Goal: Task Accomplishment & Management: Use online tool/utility

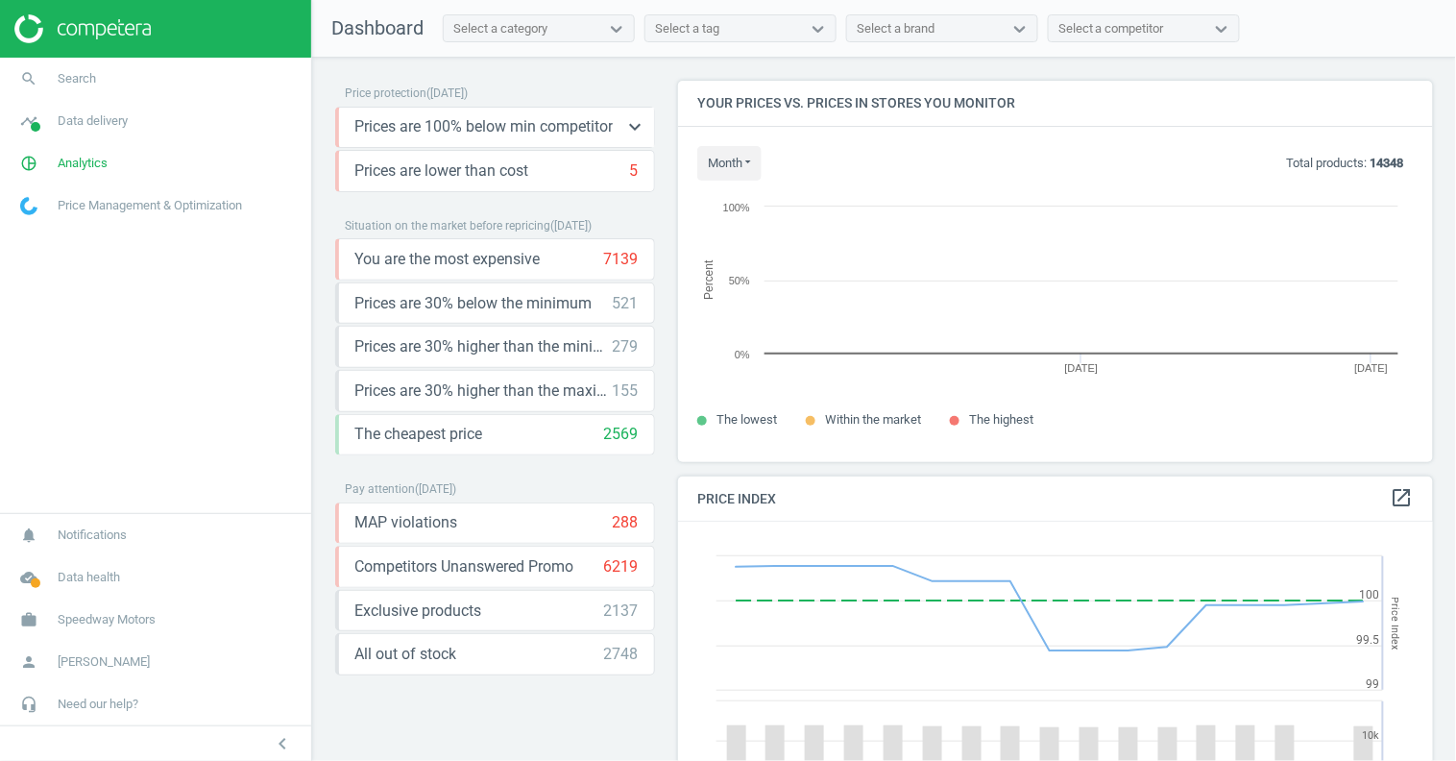
scroll to position [380, 756]
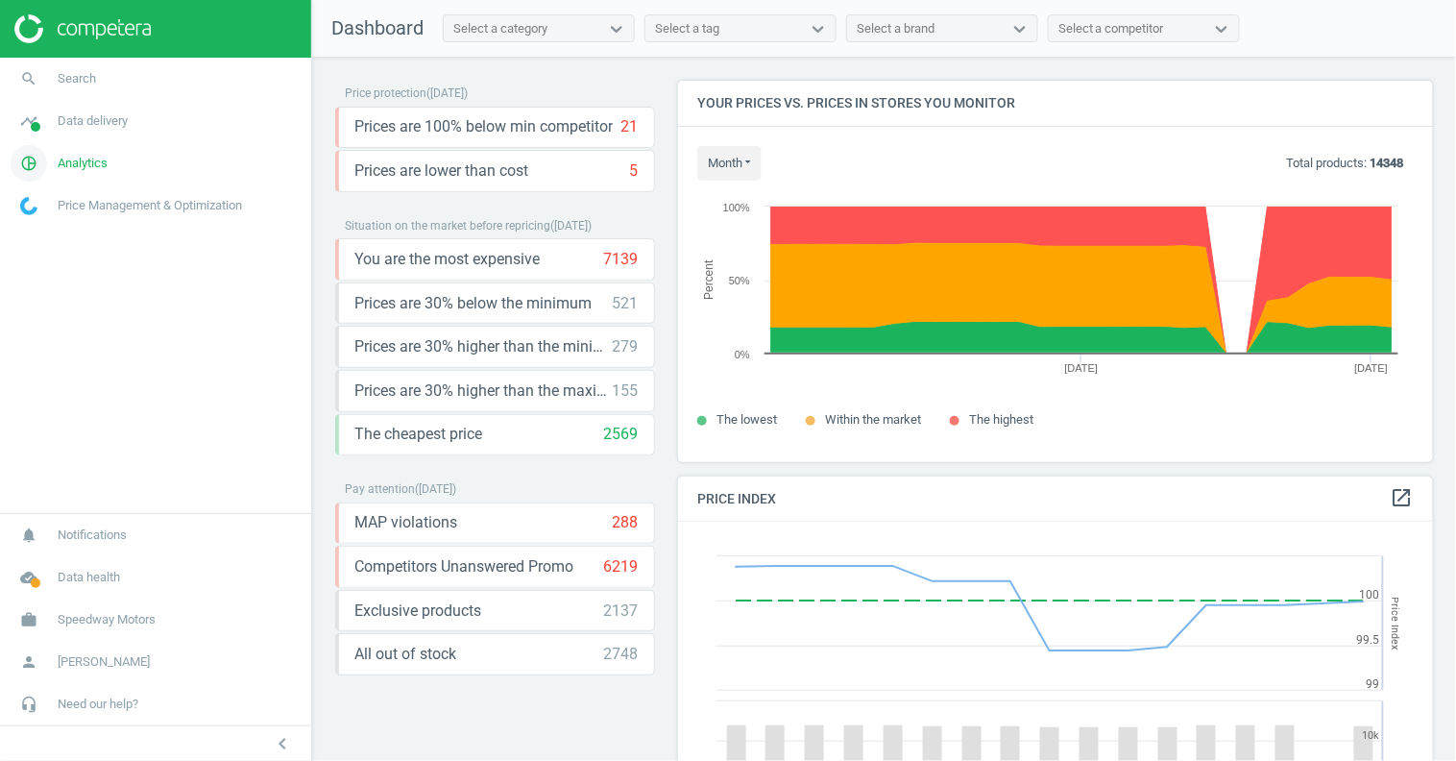
click at [104, 158] on span "Analytics" at bounding box center [83, 163] width 50 height 17
click at [48, 230] on span "Products" at bounding box center [43, 233] width 45 height 15
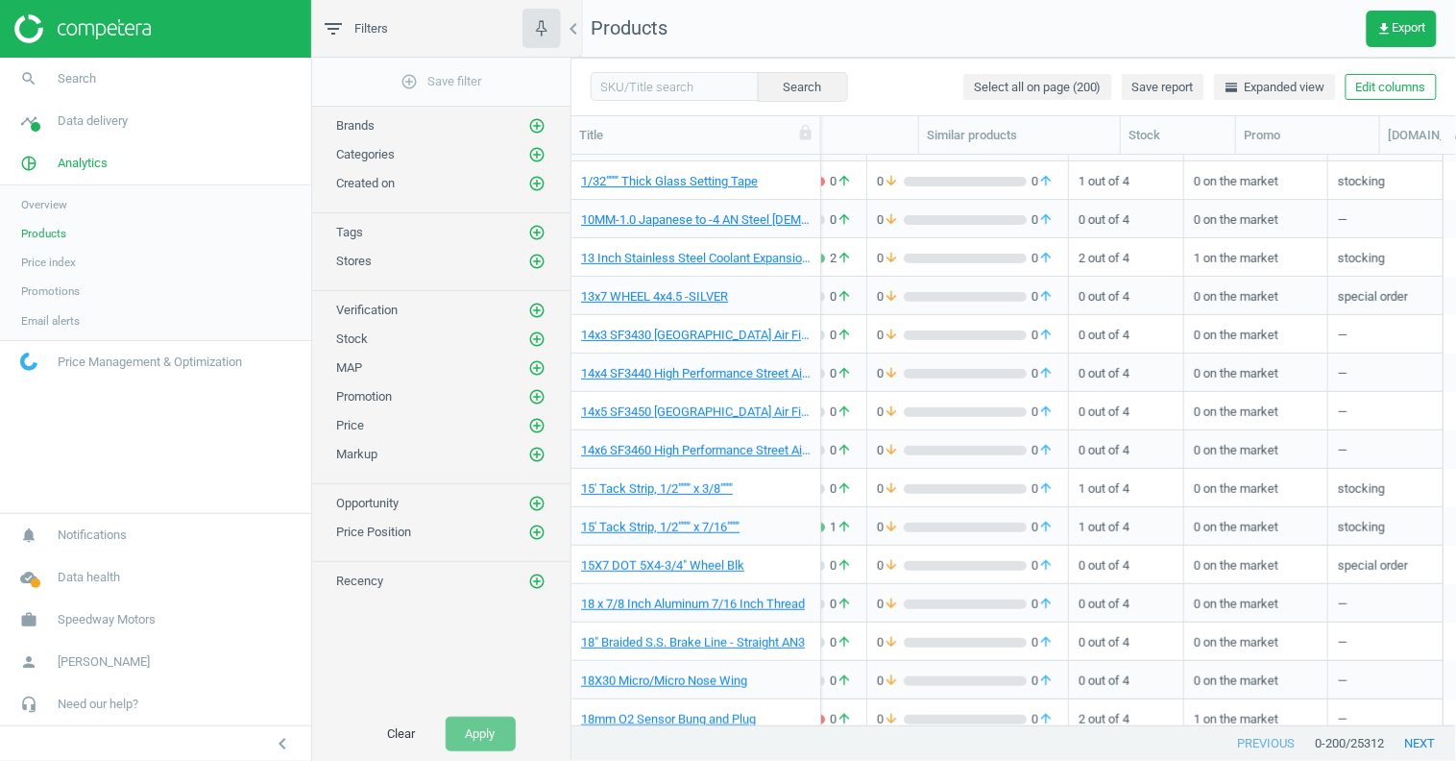
scroll to position [0, 535]
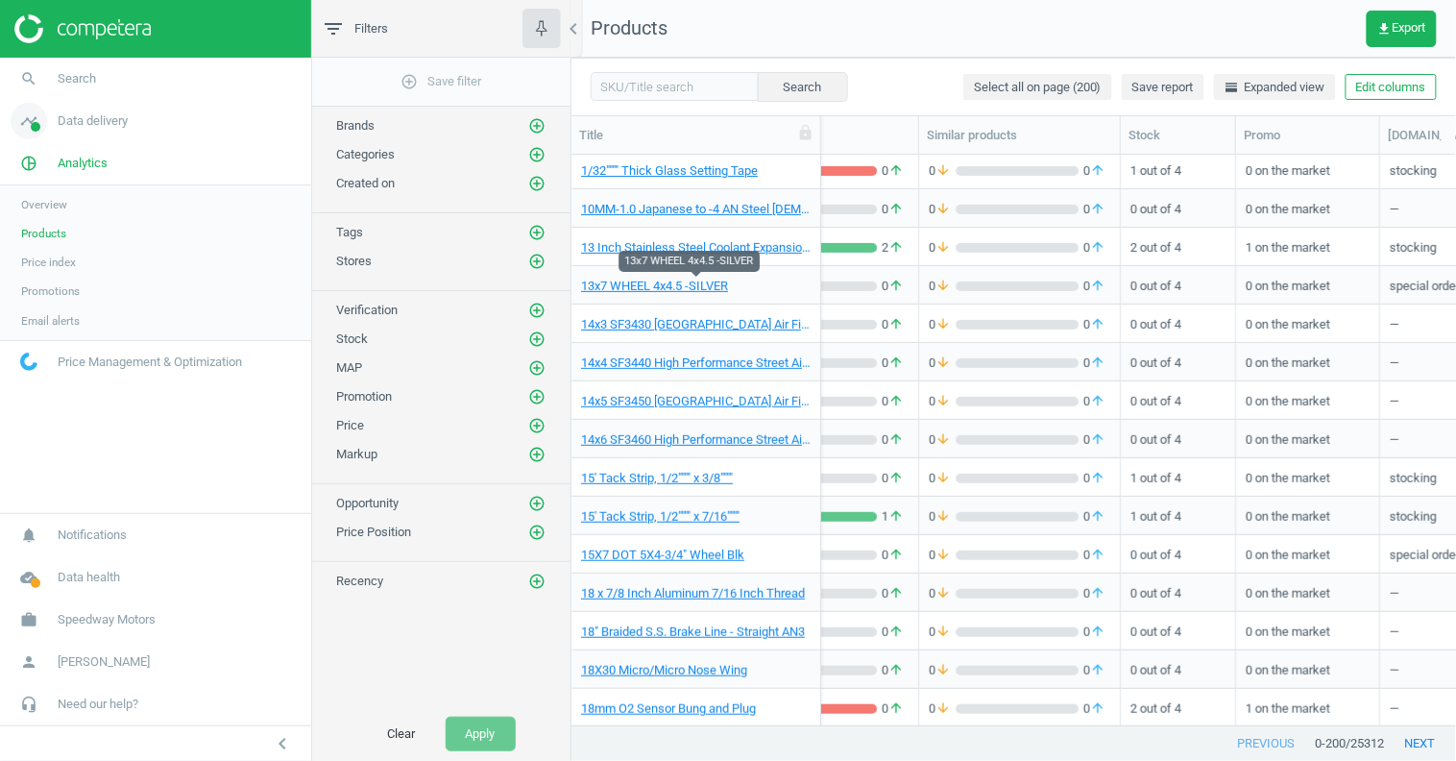
click at [96, 123] on span "Data delivery" at bounding box center [93, 120] width 70 height 17
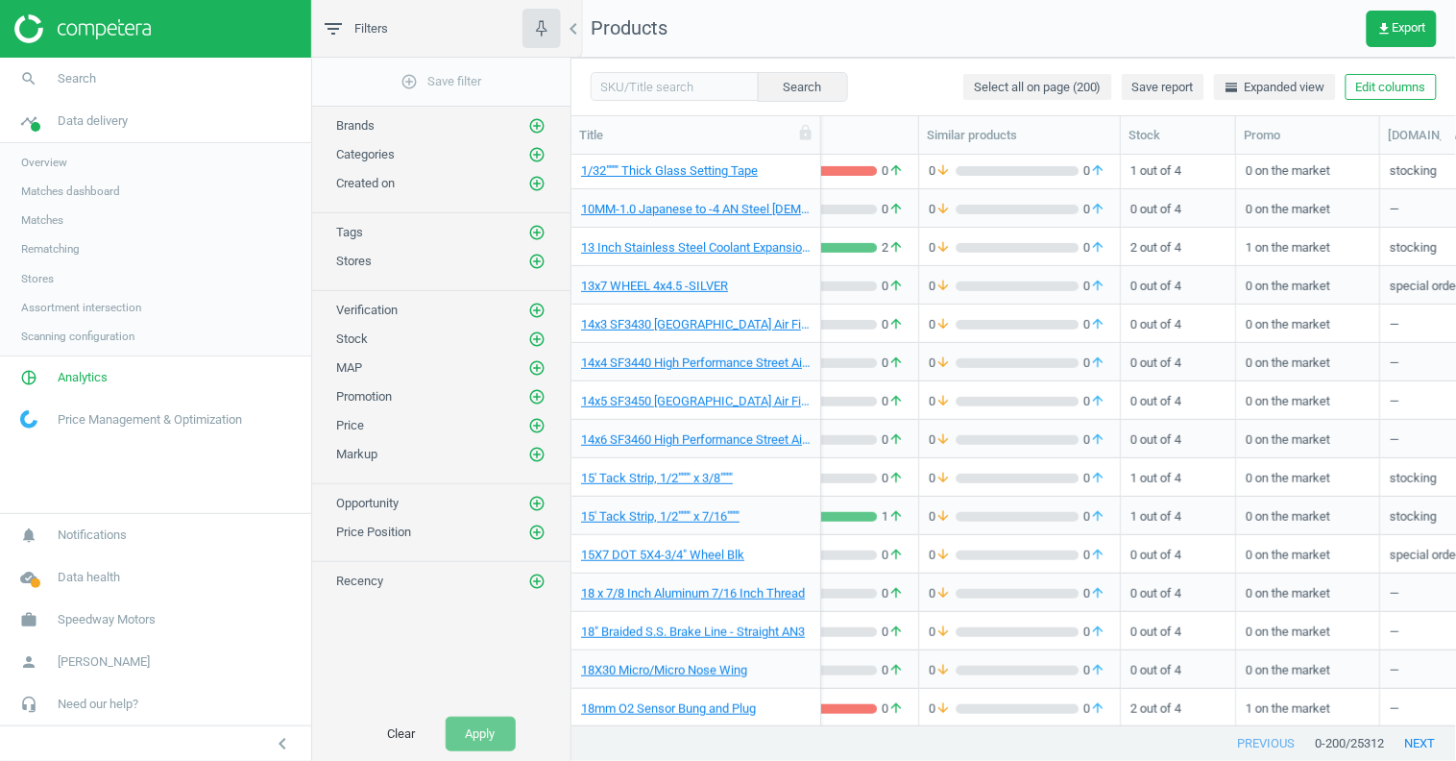
click at [61, 247] on span "Rematching" at bounding box center [50, 248] width 59 height 15
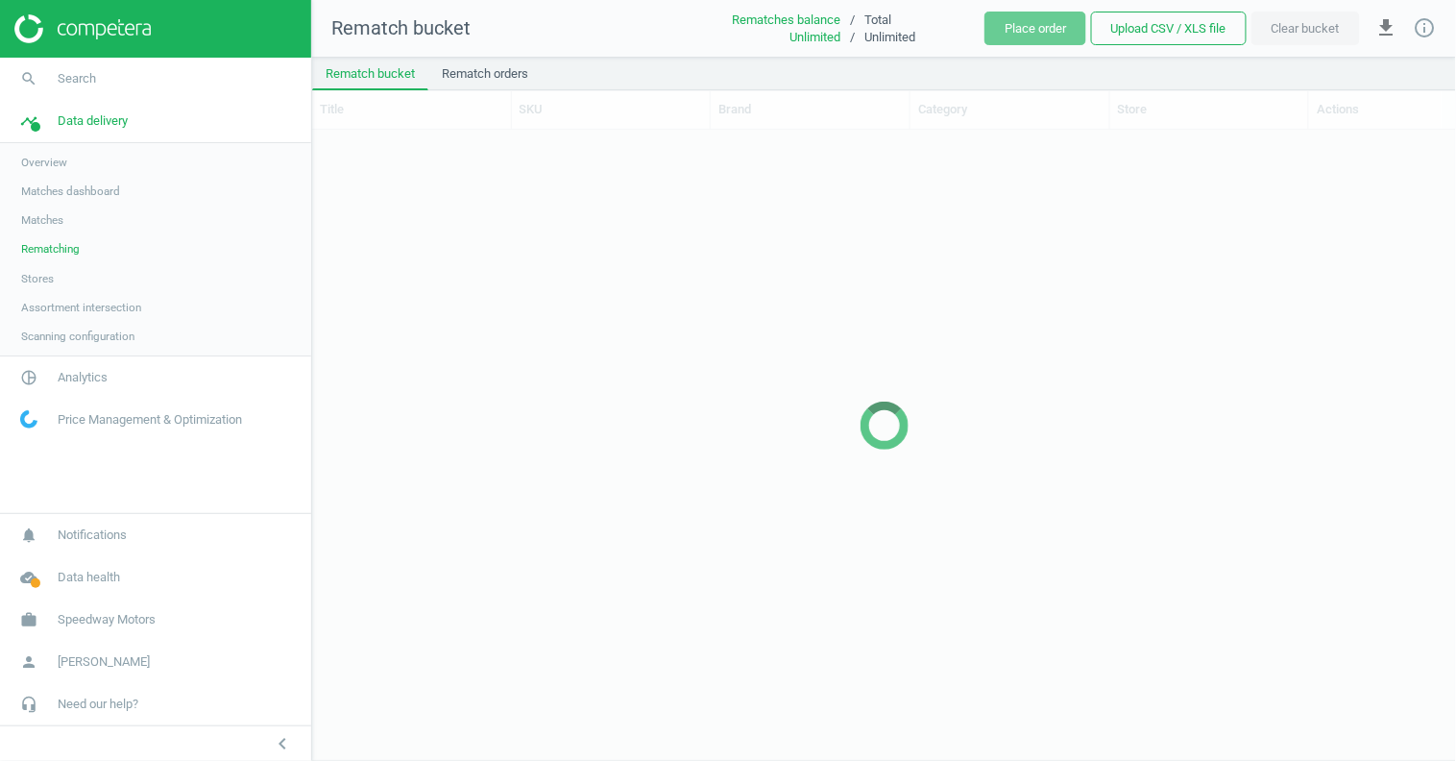
scroll to position [631, 1144]
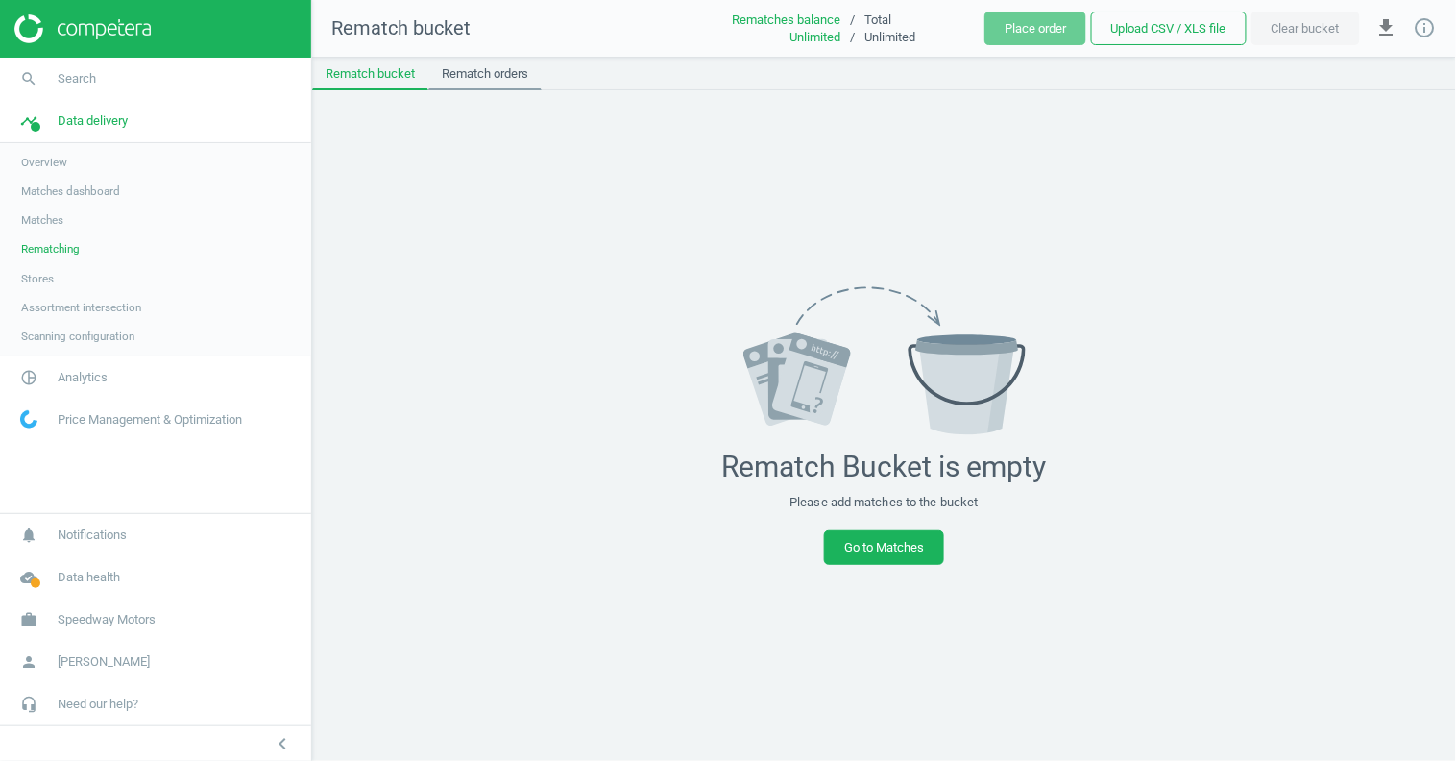
click at [487, 76] on link "Rematch orders" at bounding box center [484, 74] width 113 height 33
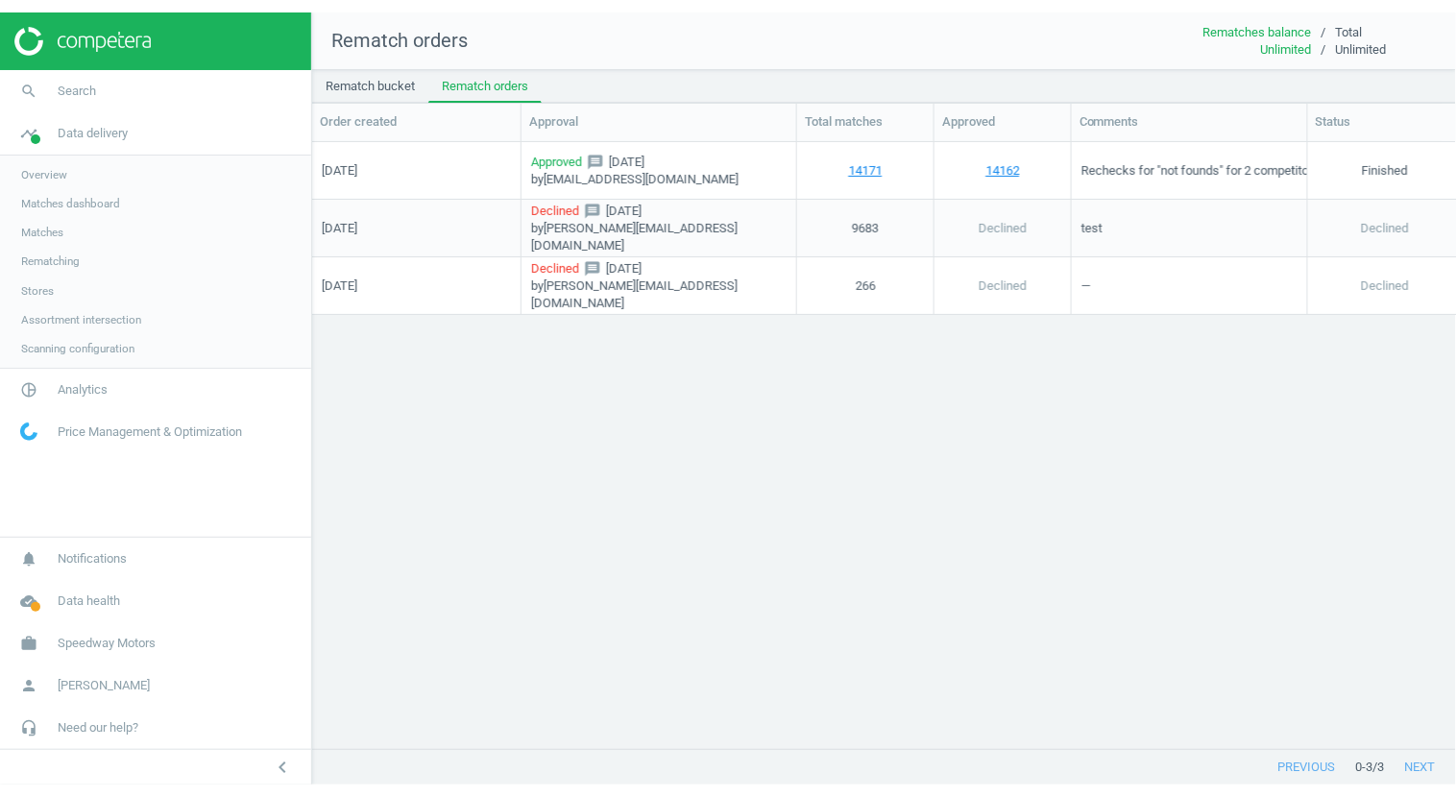
scroll to position [634, 1144]
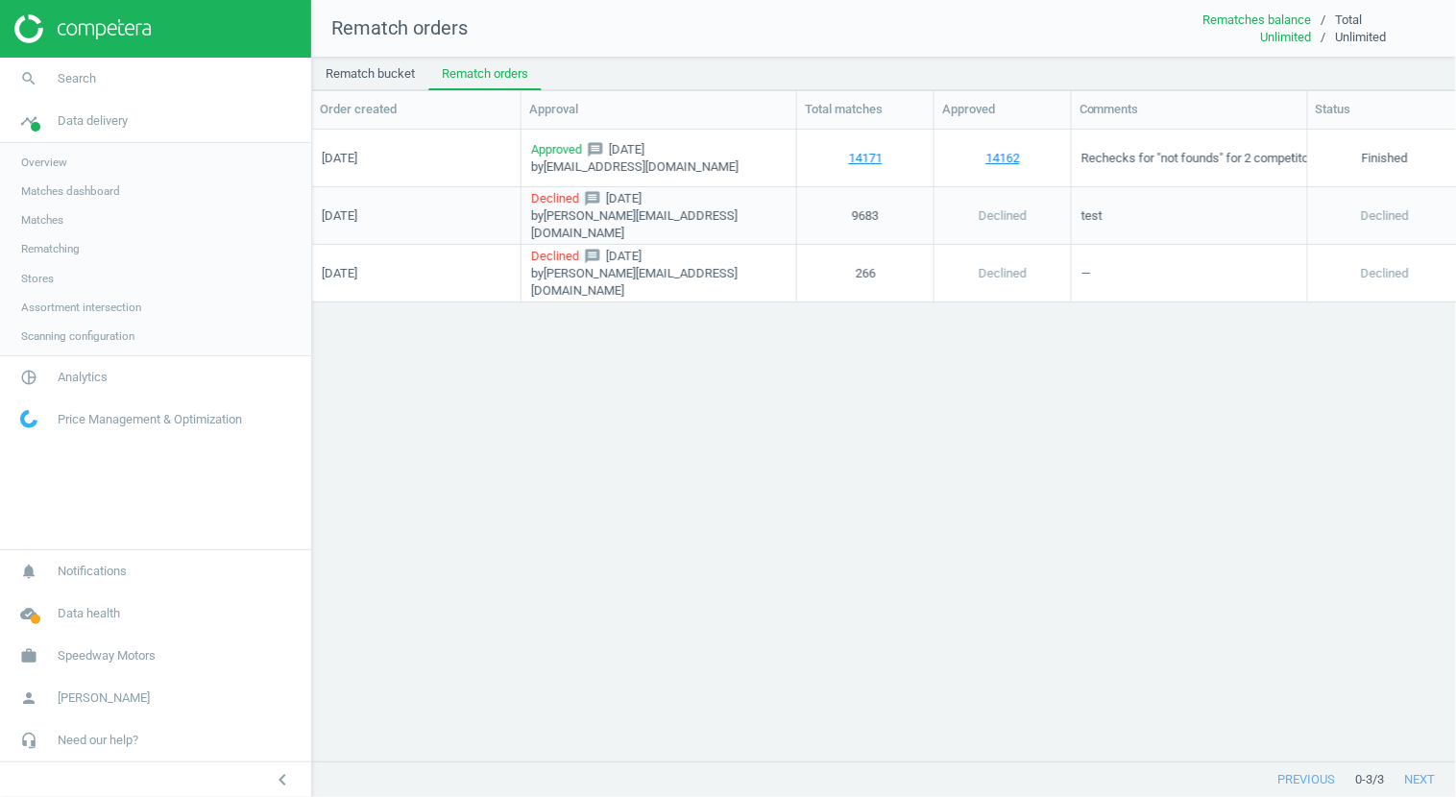
click at [917, 500] on div "29/08/2025 Approved message 29/08/2025 by vitalii.skoblia@competera.net 14171 1…" at bounding box center [884, 447] width 1145 height 634
click at [82, 126] on span "Data delivery" at bounding box center [93, 120] width 70 height 17
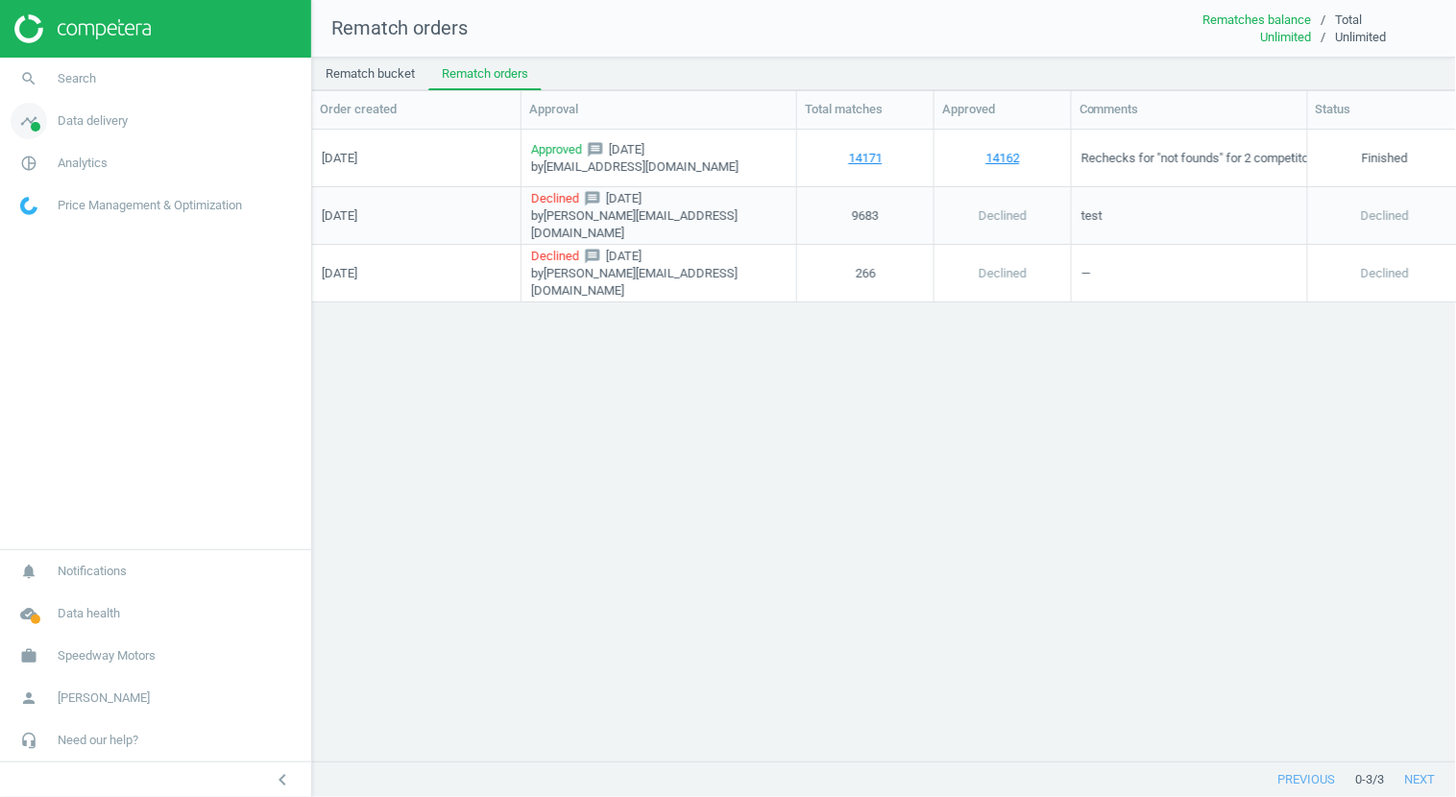
click at [82, 126] on span "Data delivery" at bounding box center [93, 120] width 70 height 17
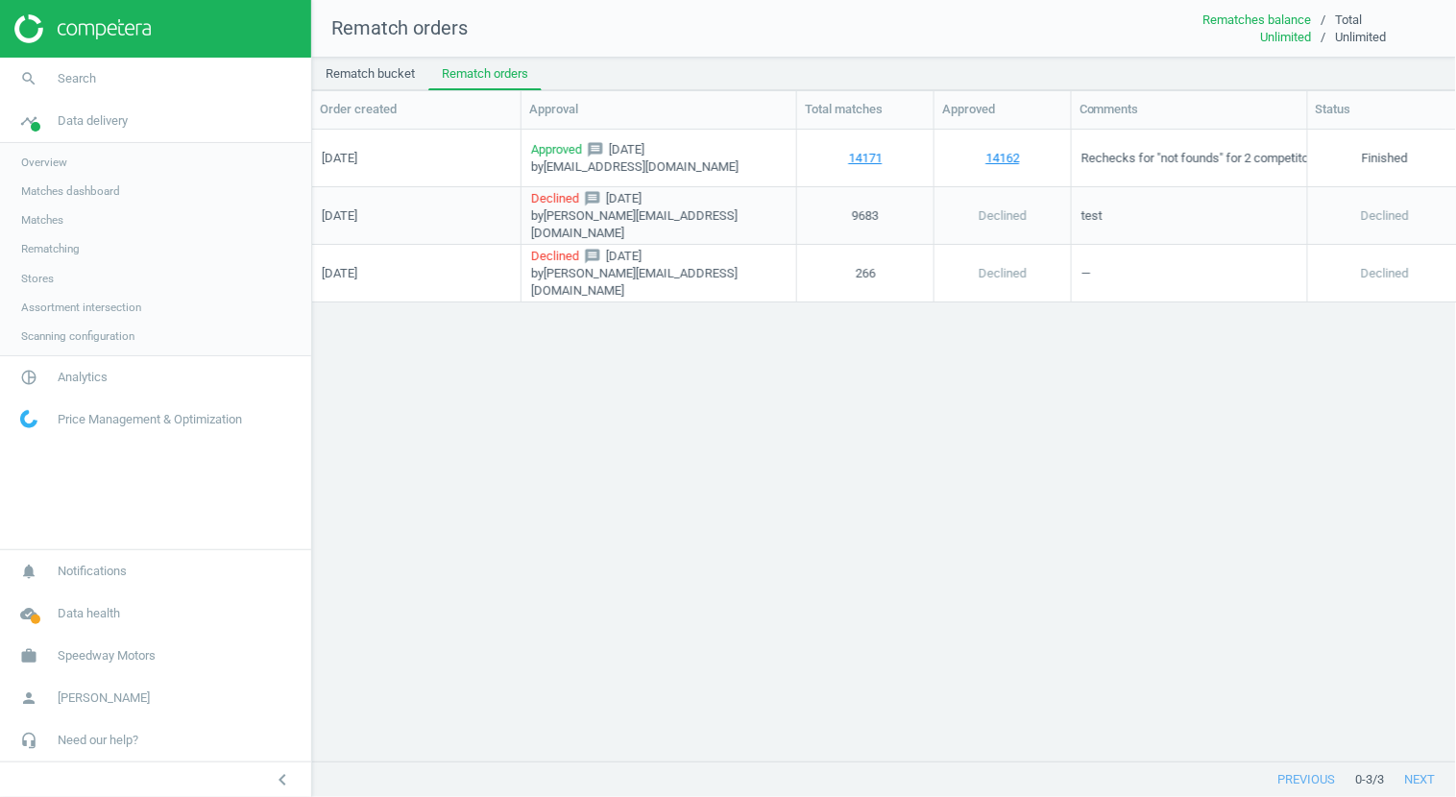
click at [51, 250] on span "Rematching" at bounding box center [50, 248] width 59 height 15
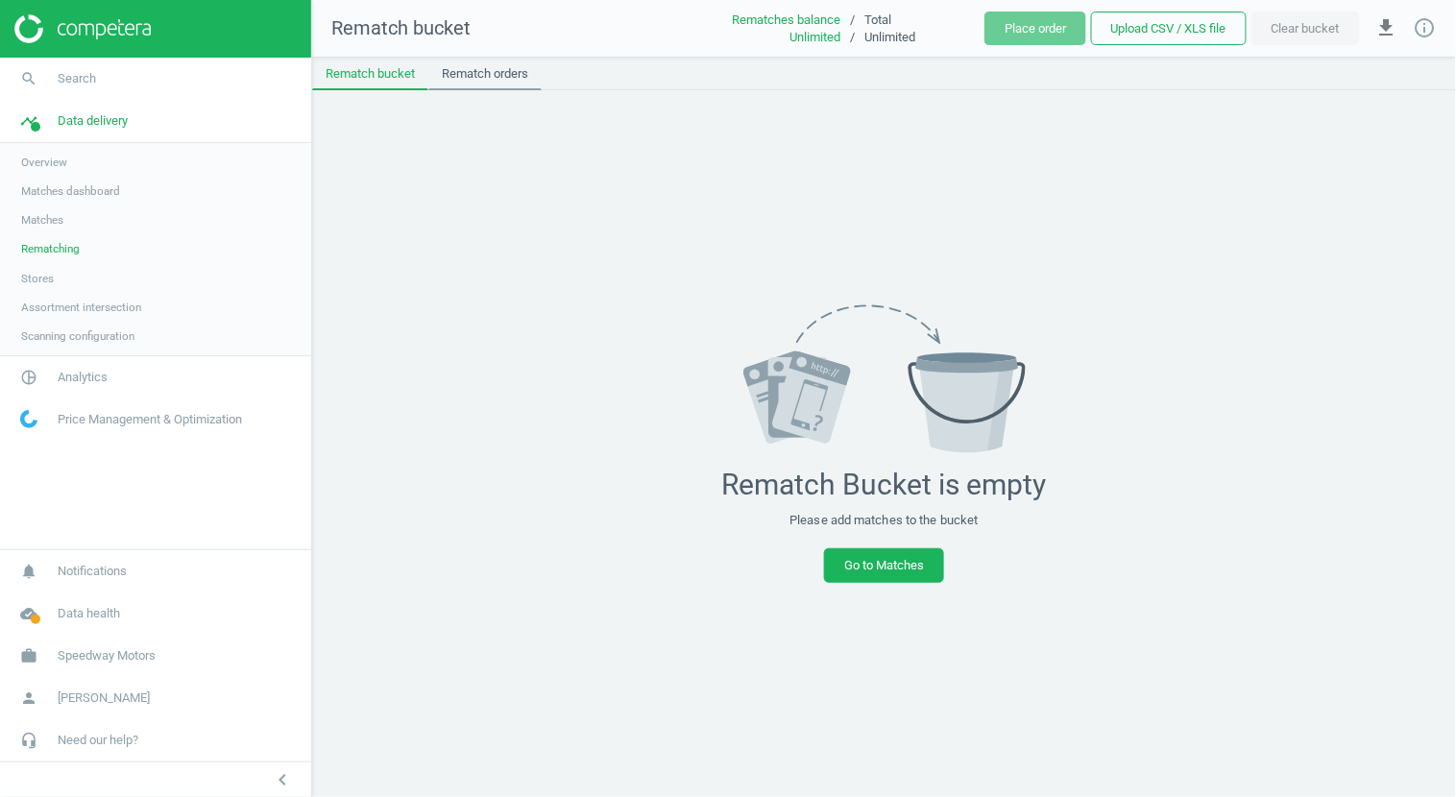
click at [502, 75] on link "Rematch orders" at bounding box center [484, 74] width 113 height 33
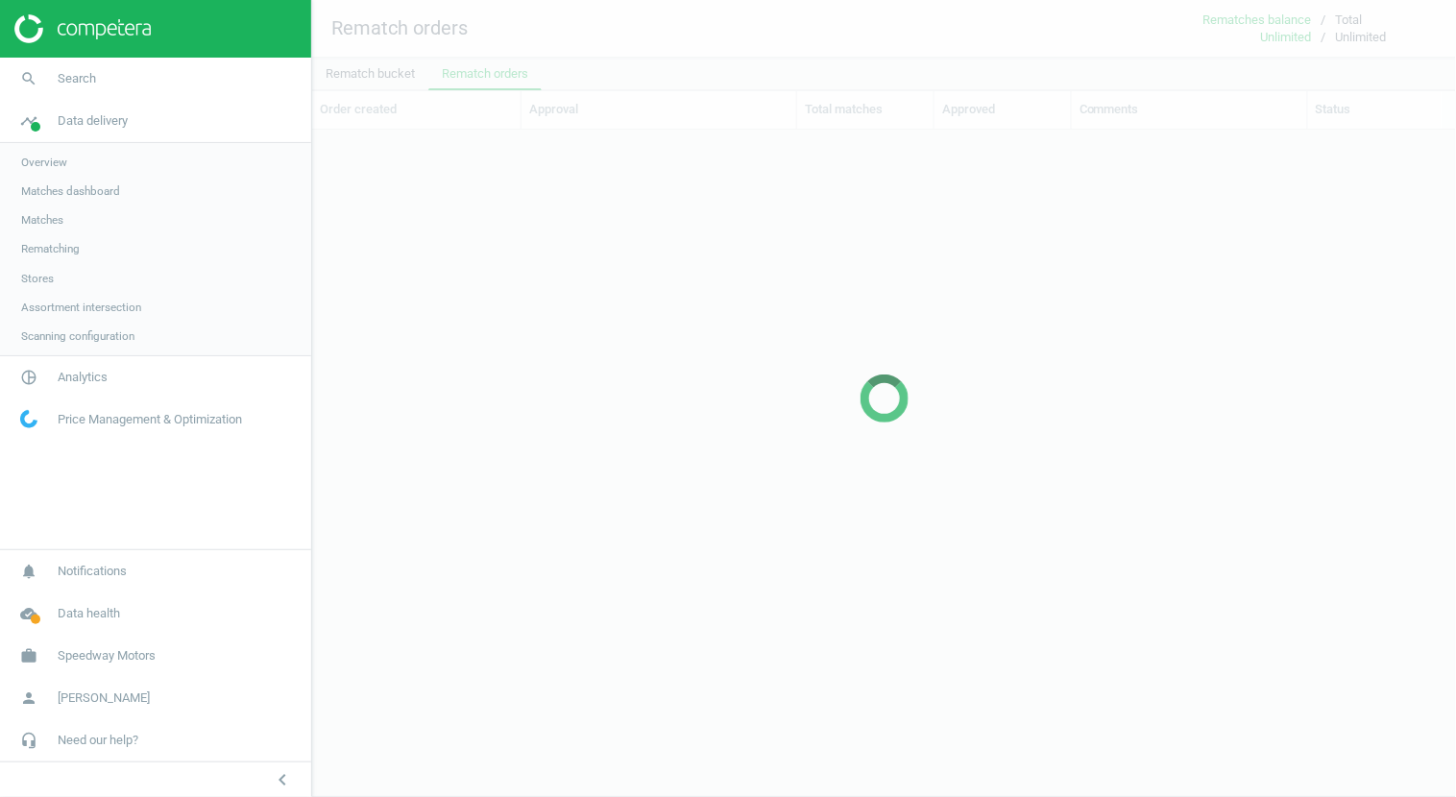
scroll to position [634, 1144]
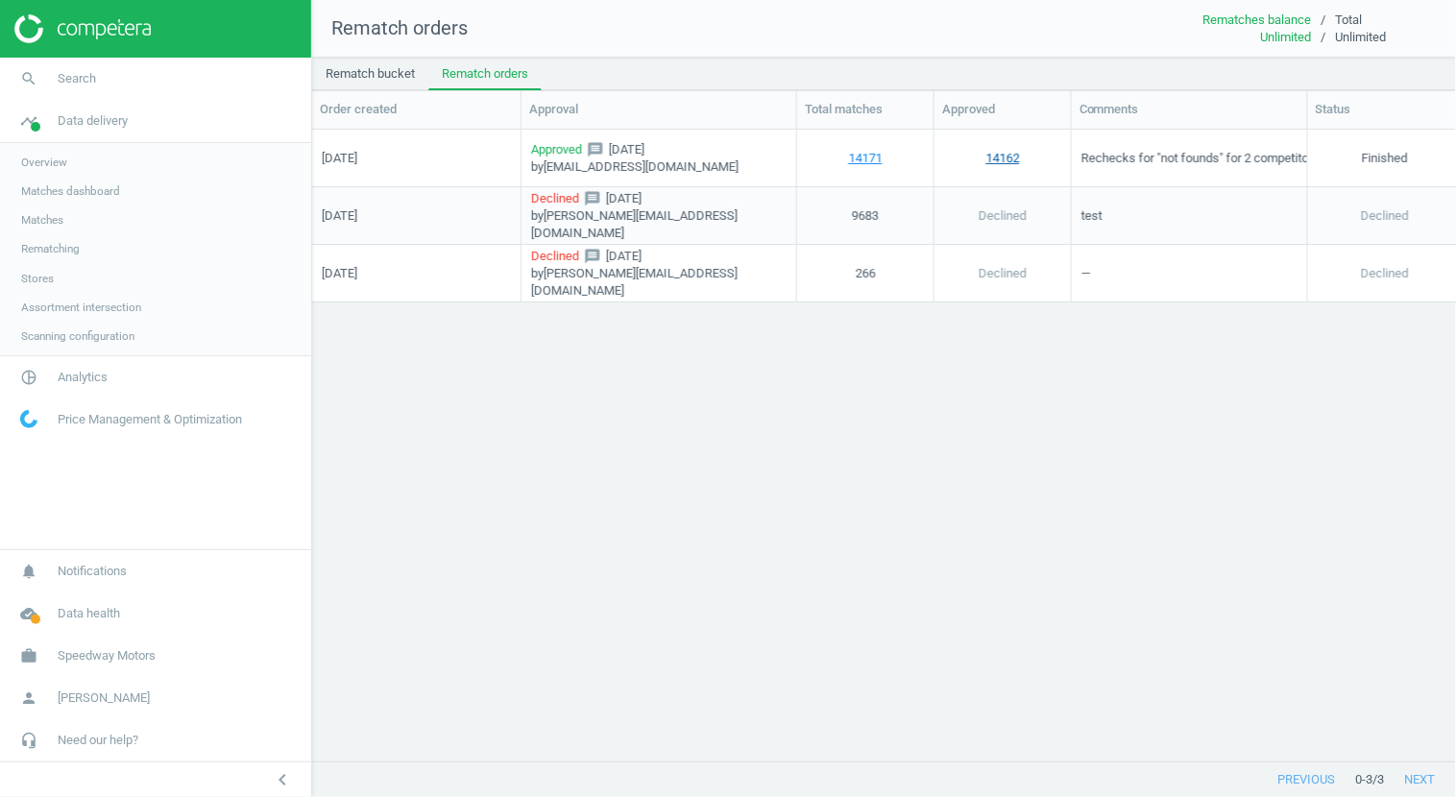
click at [1005, 152] on link "14162" at bounding box center [1003, 157] width 34 height 17
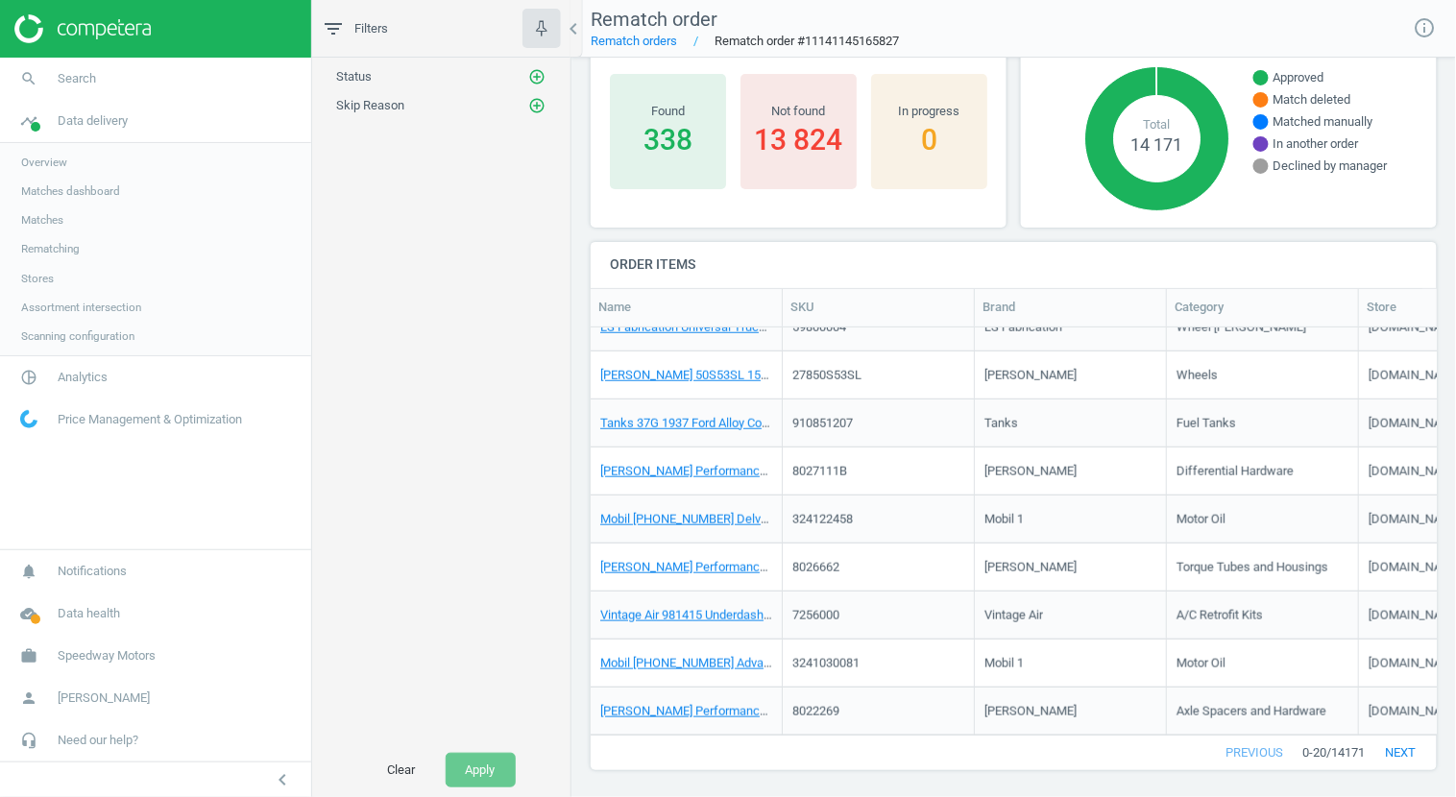
scroll to position [69, 0]
click at [79, 340] on span "Scanning configuration" at bounding box center [77, 335] width 113 height 15
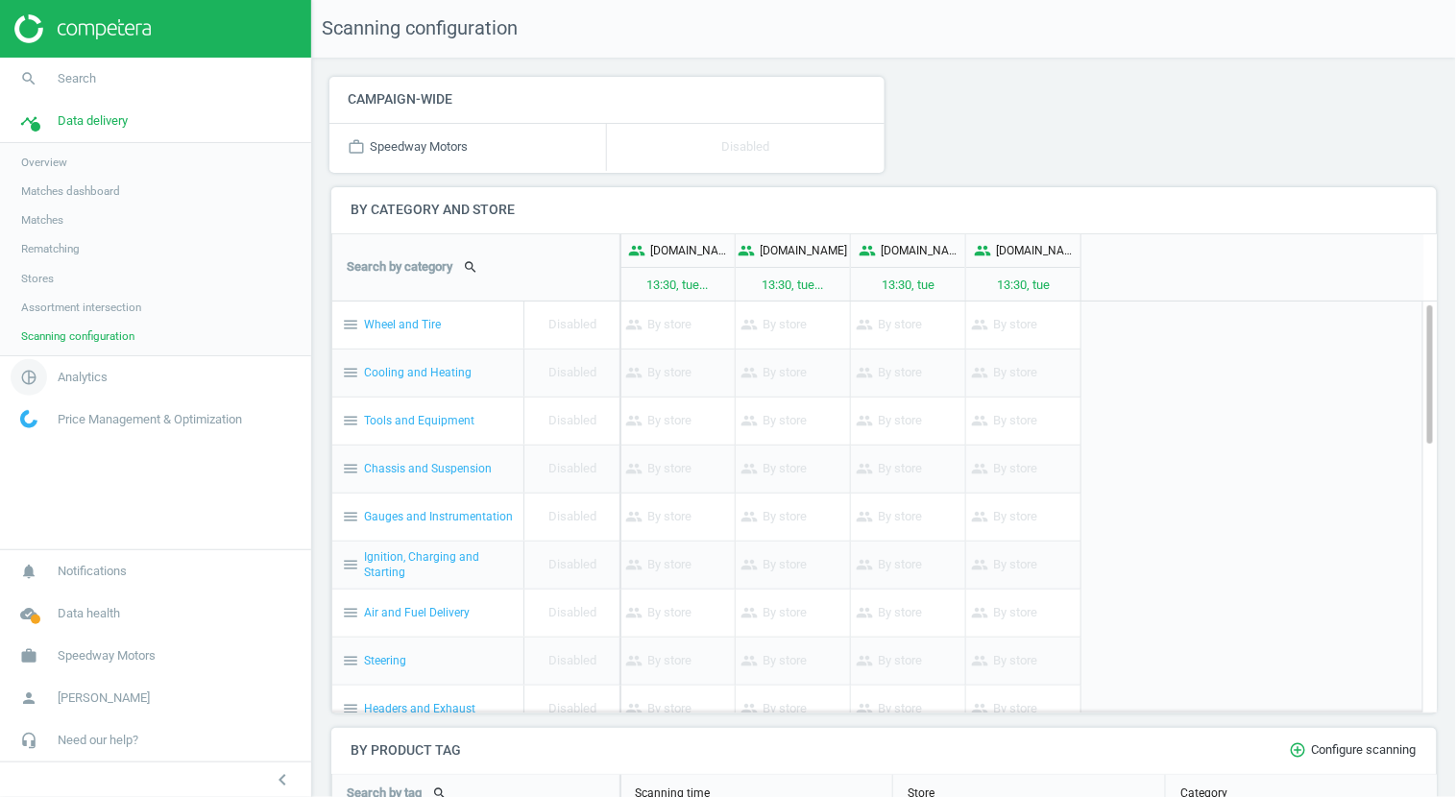
click at [126, 372] on link "pie_chart_outlined Analytics" at bounding box center [155, 377] width 311 height 42
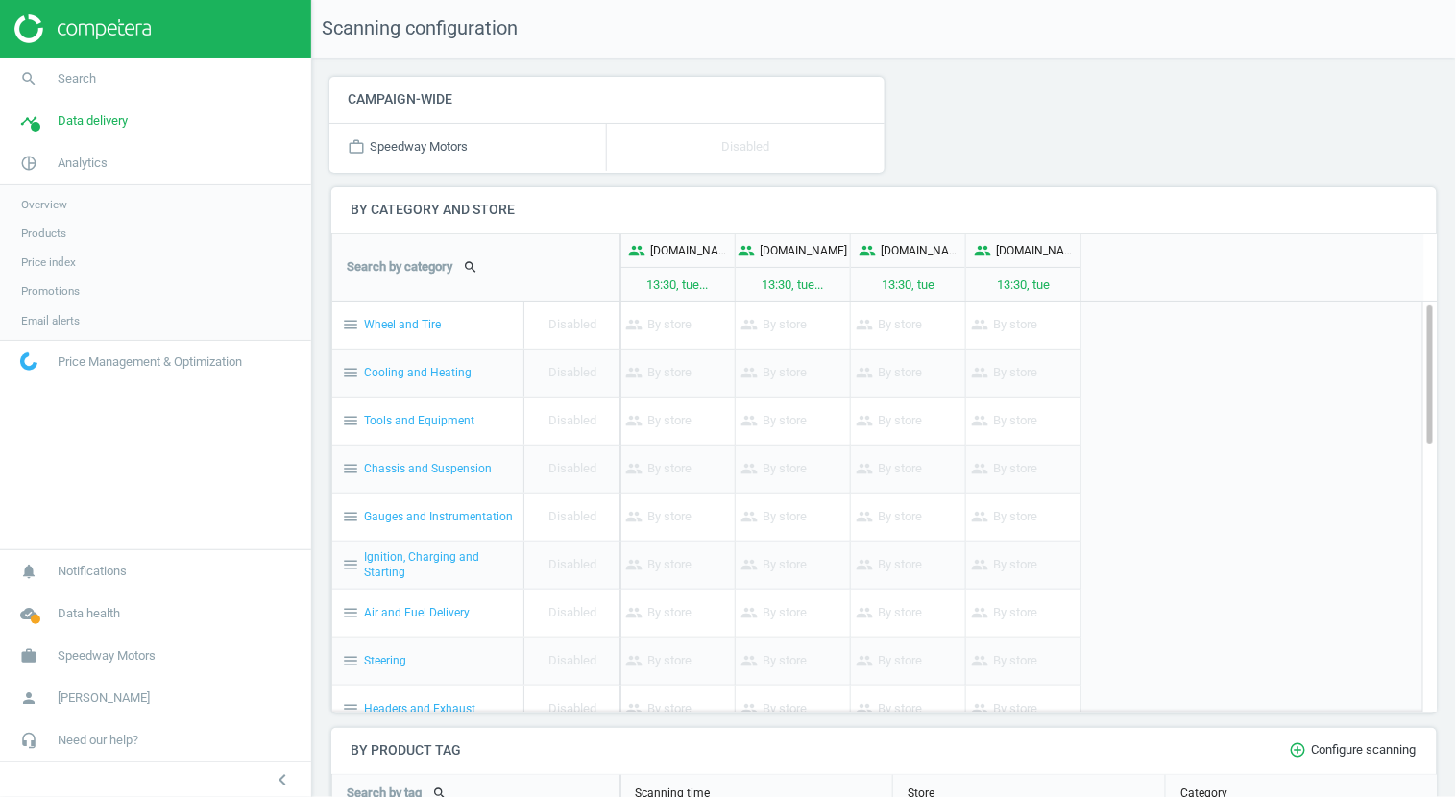
click at [51, 233] on span "Products" at bounding box center [43, 233] width 45 height 15
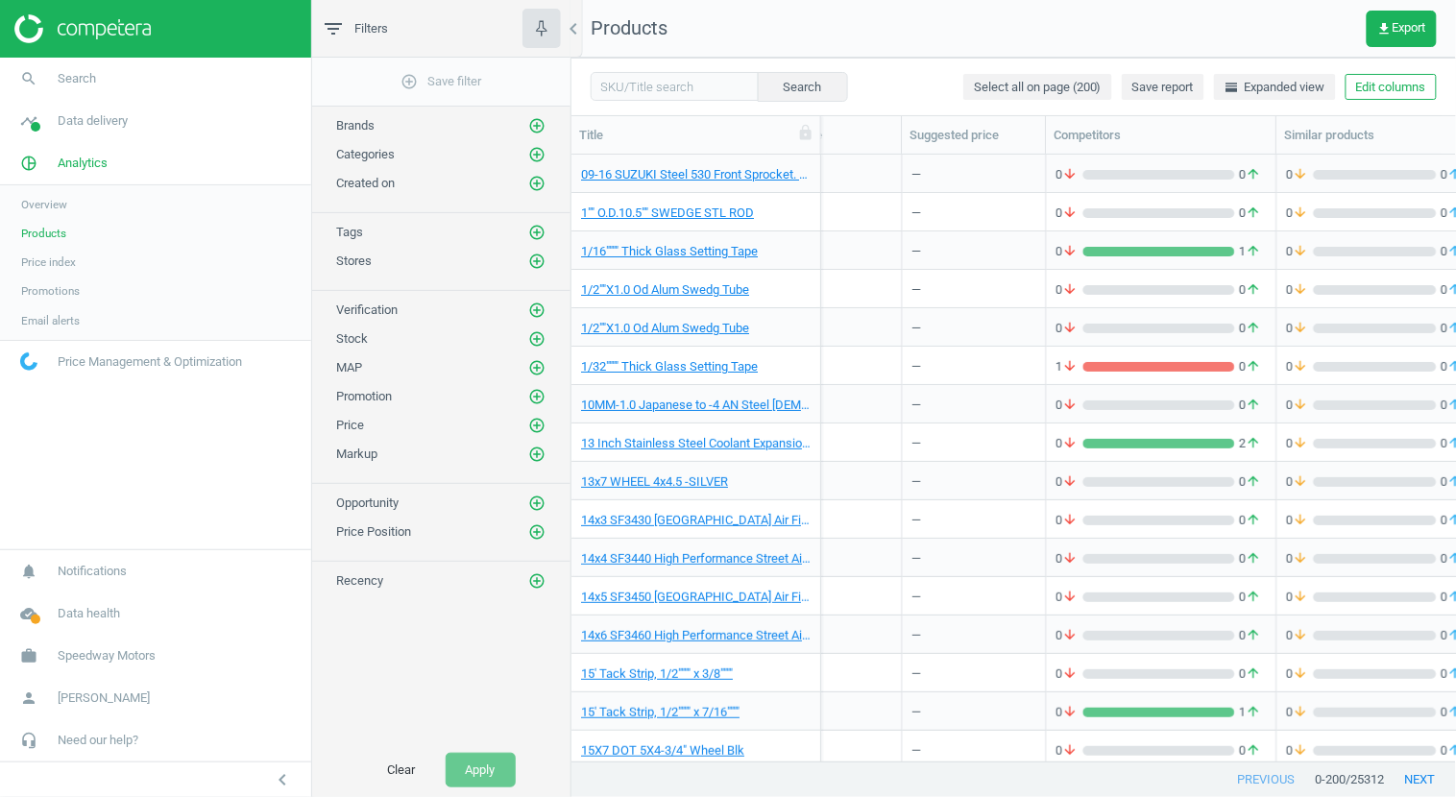
scroll to position [0, 587]
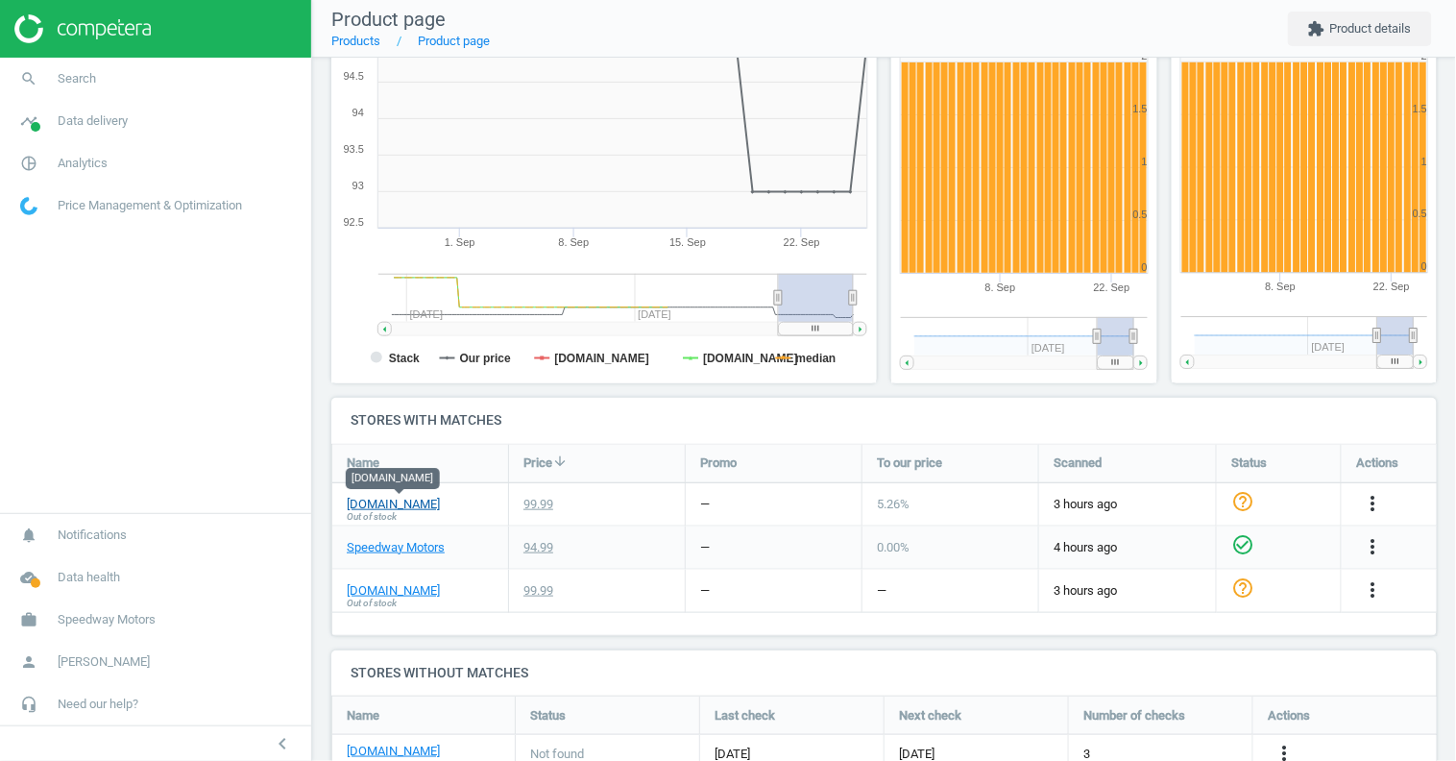
click at [412, 506] on link "[DOMAIN_NAME]" at bounding box center [393, 504] width 93 height 17
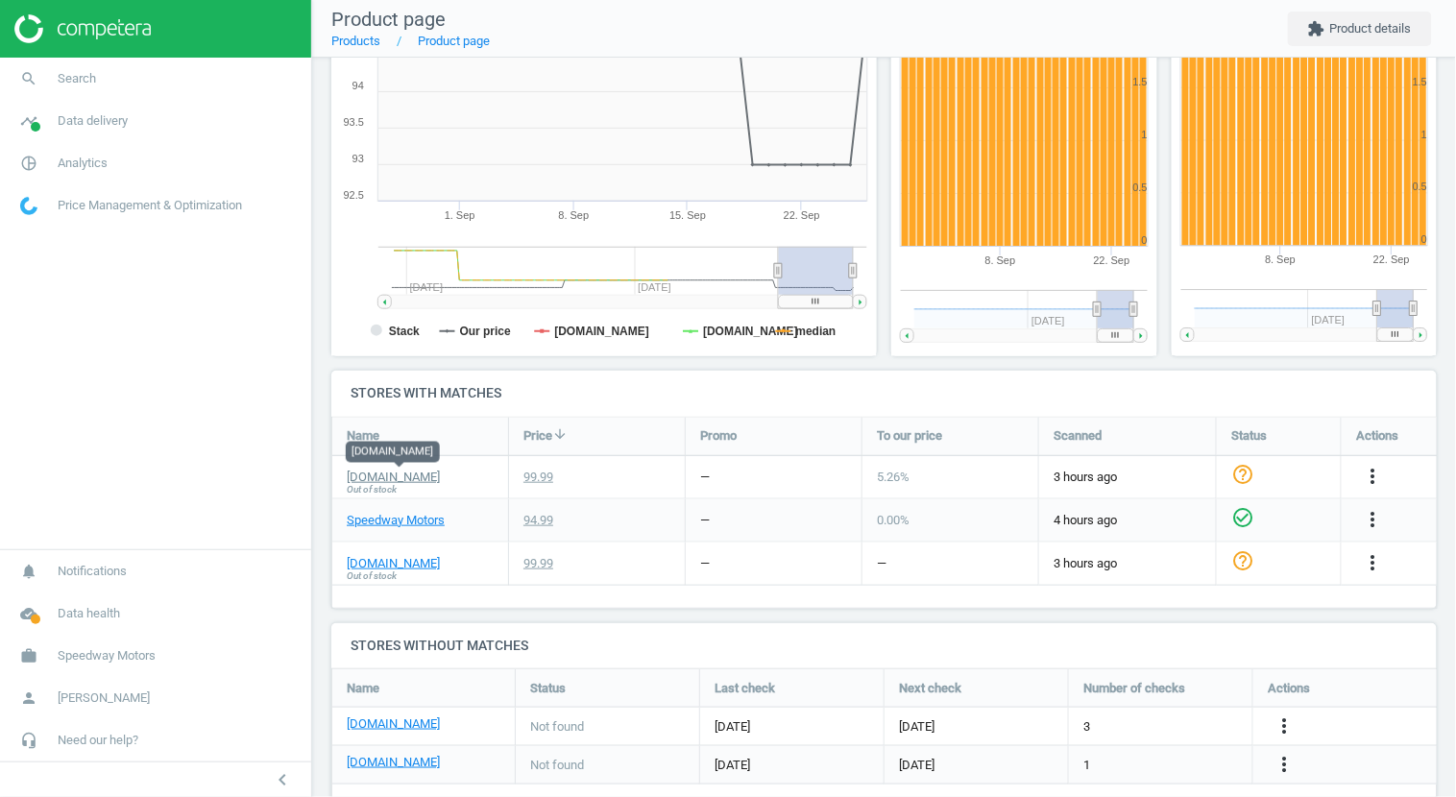
scroll to position [379, 0]
